Goal: Find specific page/section

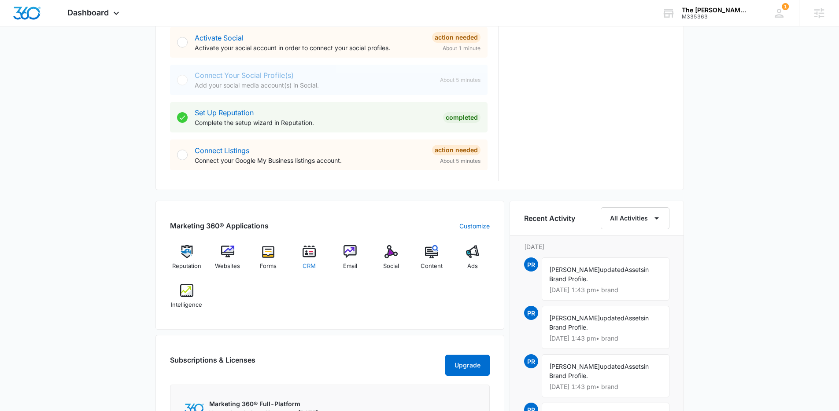
scroll to position [420, 0]
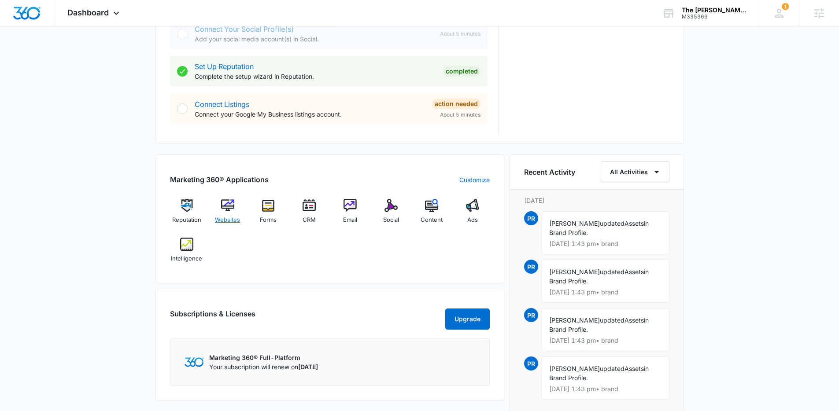
click at [232, 203] on img at bounding box center [227, 205] width 13 height 13
